Goal: Information Seeking & Learning: Learn about a topic

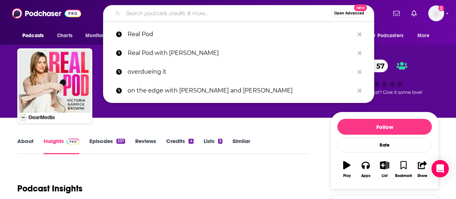
click at [156, 14] on input "Search podcasts, credits, & more..." at bounding box center [227, 14] width 208 height 12
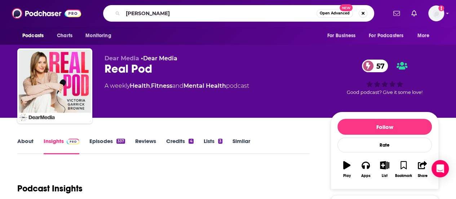
type input "[PERSON_NAME]"
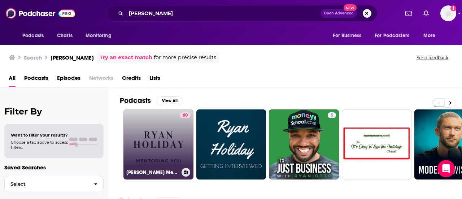
click at [154, 149] on link "60 [PERSON_NAME] Mentoring You" at bounding box center [158, 144] width 70 height 70
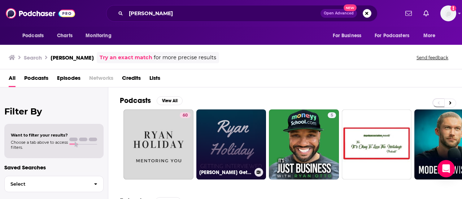
click at [237, 142] on link "[PERSON_NAME] Getting Interviewed" at bounding box center [231, 144] width 70 height 70
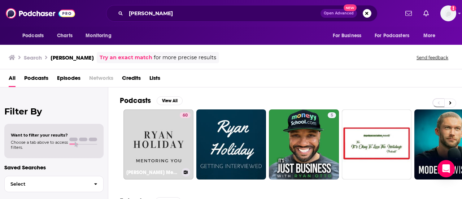
click at [169, 129] on link "60 [PERSON_NAME] Mentoring You" at bounding box center [158, 144] width 70 height 70
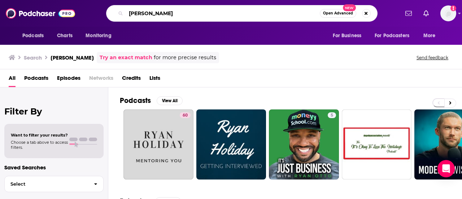
drag, startPoint x: 166, startPoint y: 10, endPoint x: 52, endPoint y: 20, distance: 114.3
click at [52, 20] on div "Podcasts Charts Monitoring [PERSON_NAME] Open Advanced New For Business For Pod…" at bounding box center [231, 13] width 462 height 27
type input "[PERSON_NAME]"
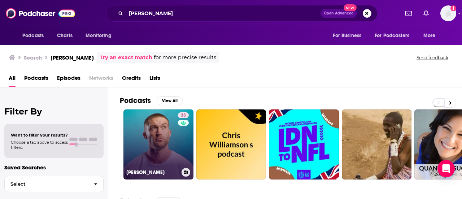
click at [169, 137] on link "33 [PERSON_NAME]" at bounding box center [158, 144] width 70 height 70
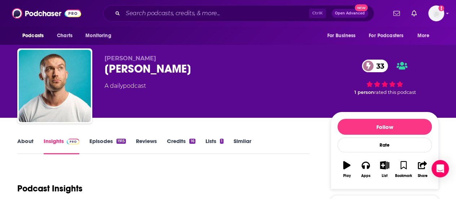
click at [173, 179] on div "Podcast Insights" at bounding box center [160, 184] width 287 height 37
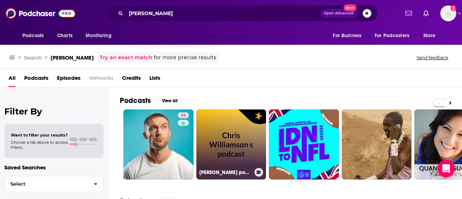
click at [224, 141] on link "[PERSON_NAME] podcast" at bounding box center [231, 144] width 70 height 70
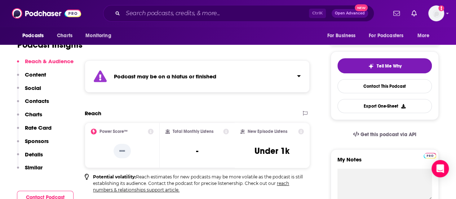
scroll to position [144, 0]
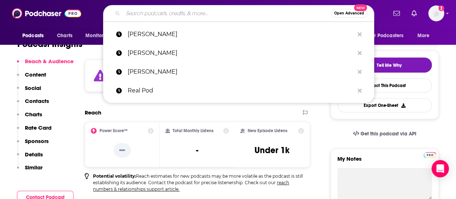
drag, startPoint x: 154, startPoint y: 18, endPoint x: 143, endPoint y: 18, distance: 10.5
click at [150, 18] on input "Search podcasts, credits, & more..." at bounding box center [227, 14] width 208 height 12
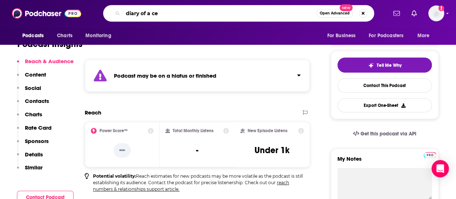
type input "diary of a ceo"
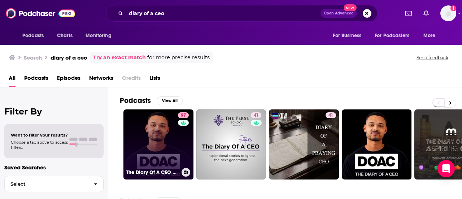
click at [151, 138] on link "97 The Diary Of A CEO with [PERSON_NAME]" at bounding box center [158, 144] width 70 height 70
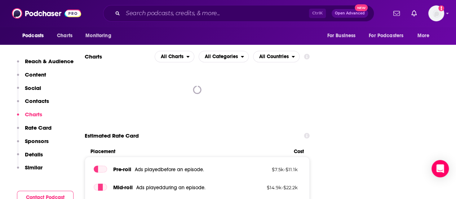
scroll to position [906, 0]
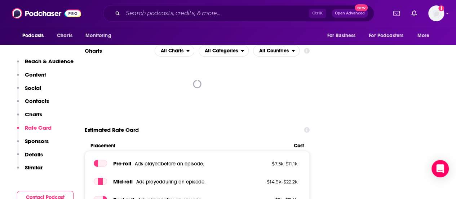
click at [40, 167] on p "Similar" at bounding box center [34, 167] width 18 height 7
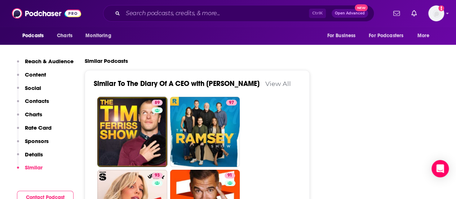
scroll to position [1624, 0]
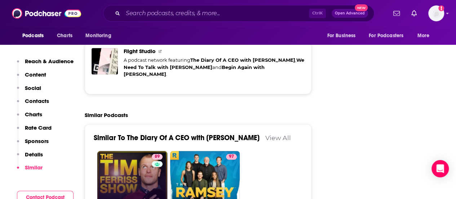
scroll to position [1681, 0]
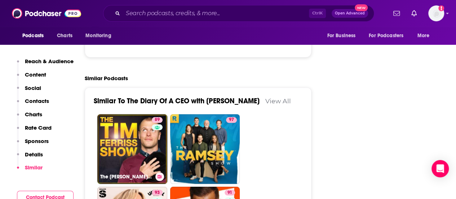
click at [133, 121] on link "89 The [PERSON_NAME] Show" at bounding box center [132, 149] width 70 height 70
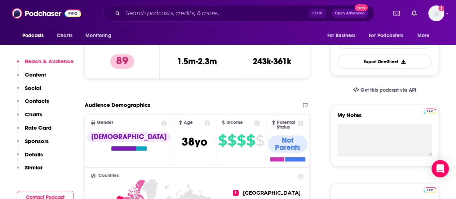
scroll to position [188, 0]
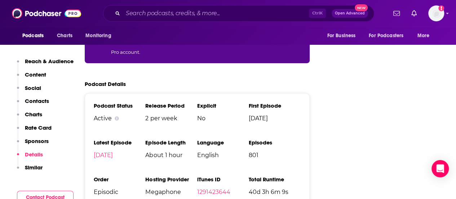
scroll to position [1327, 0]
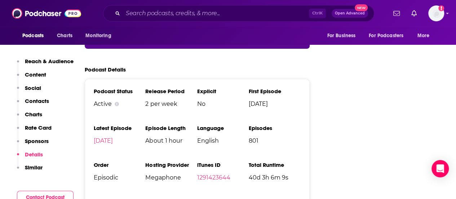
click at [40, 169] on p "Similar" at bounding box center [34, 167] width 18 height 7
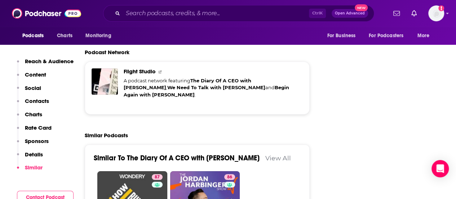
scroll to position [1529, 0]
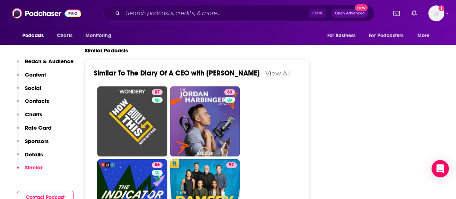
scroll to position [1615, 0]
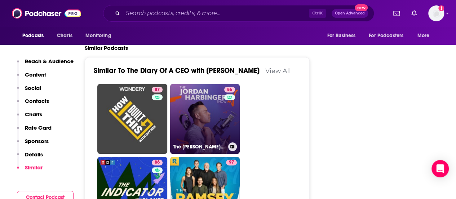
click at [223, 102] on link "86 The [PERSON_NAME] Show" at bounding box center [205, 119] width 70 height 70
type input "[URL][DOMAIN_NAME]"
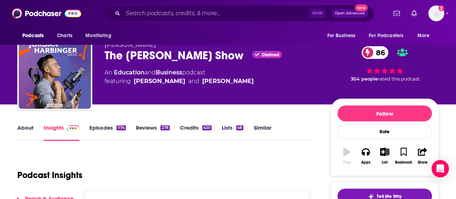
scroll to position [14, 0]
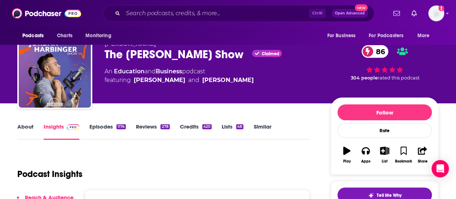
click at [27, 130] on link "About" at bounding box center [25, 131] width 16 height 17
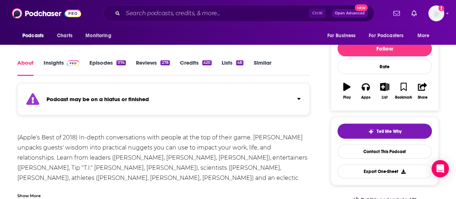
scroll to position [101, 0]
